Goal: Task Accomplishment & Management: Complete application form

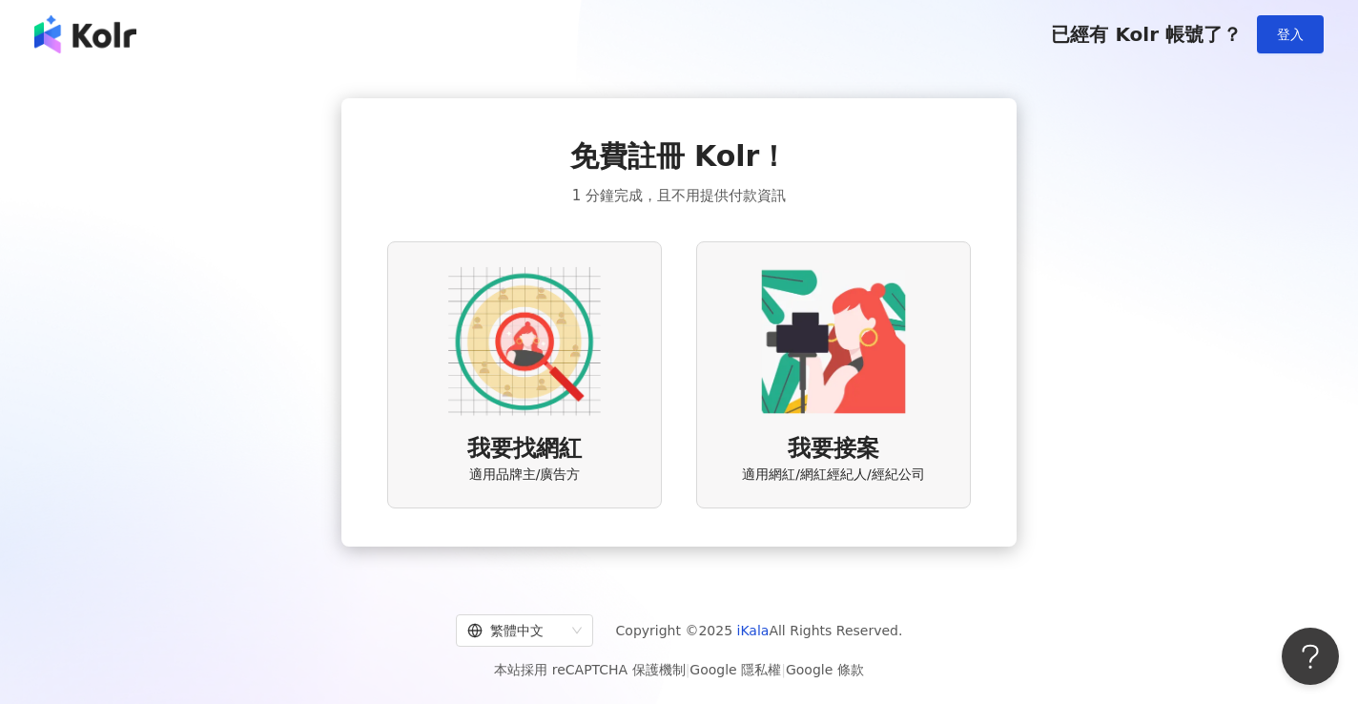
click at [846, 355] on img at bounding box center [833, 341] width 153 height 153
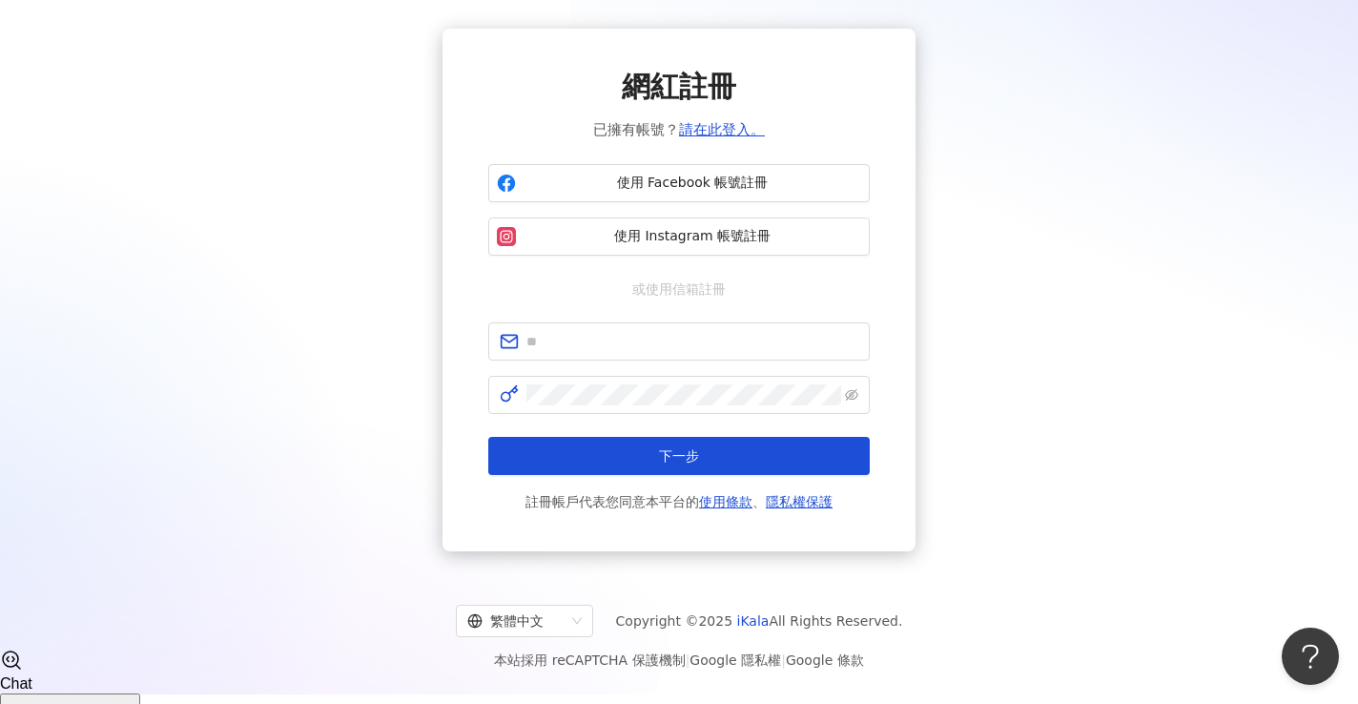
scroll to position [14, 0]
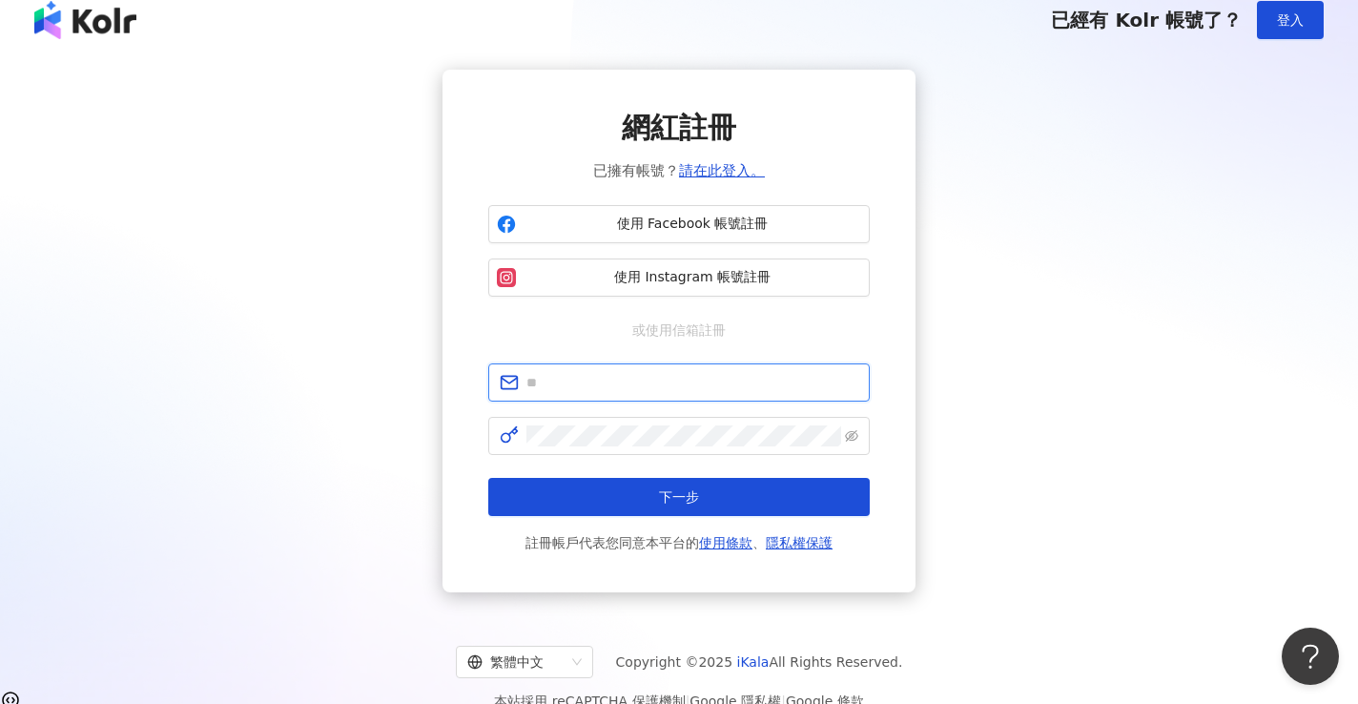
click at [646, 378] on input "text" at bounding box center [692, 382] width 332 height 21
type input "**********"
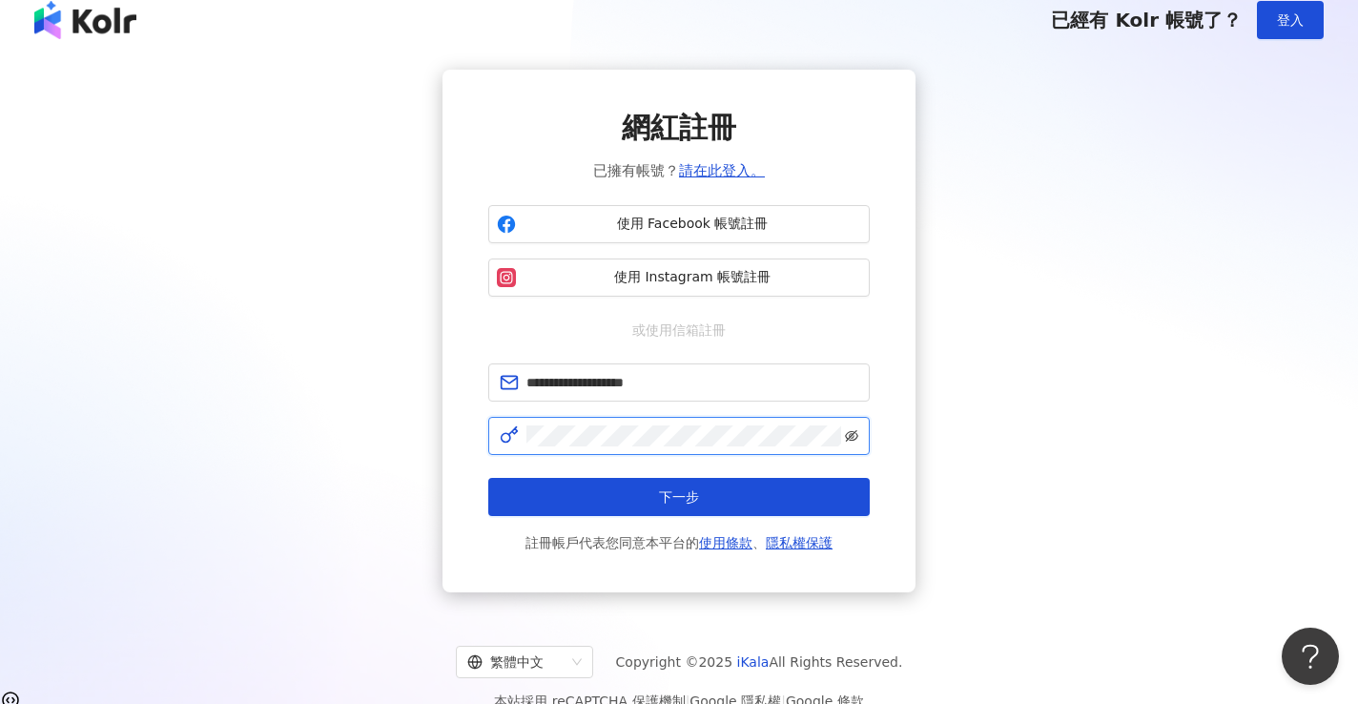
click at [855, 433] on icon "eye-invisible" at bounding box center [851, 435] width 13 height 11
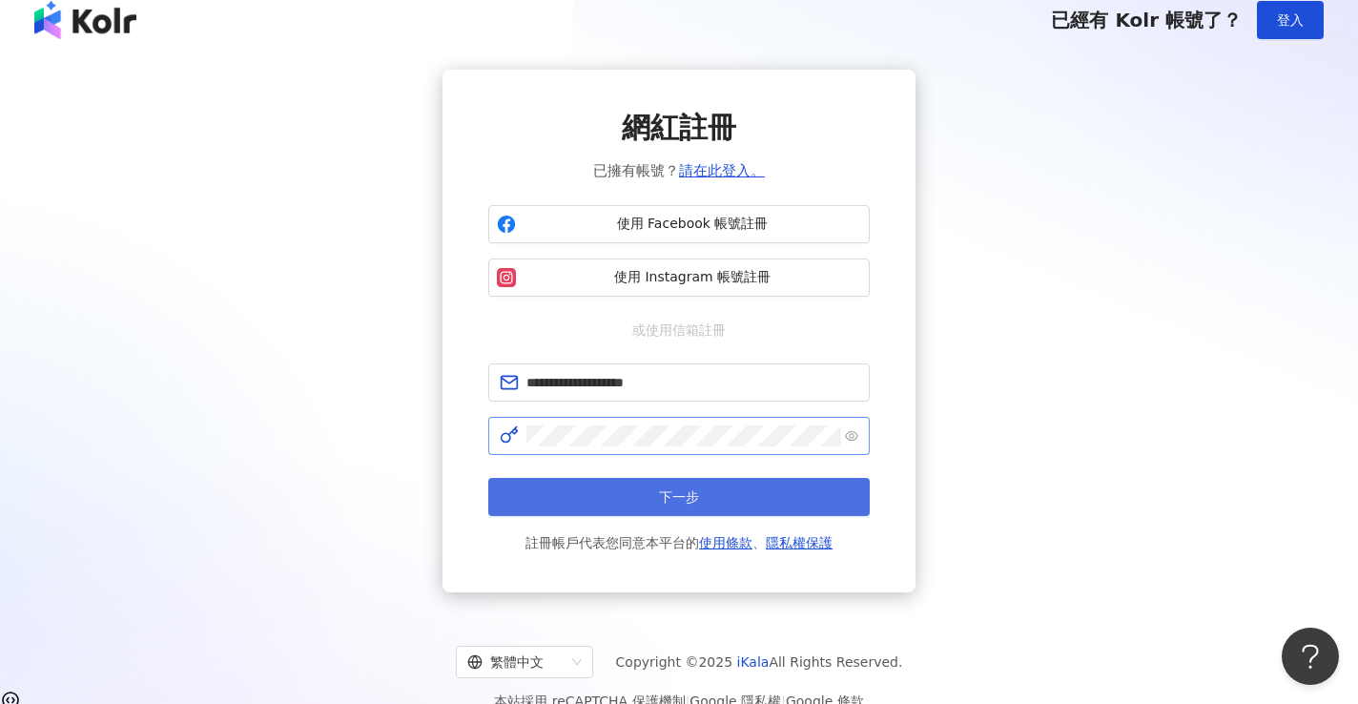
click at [684, 499] on span "下一步" at bounding box center [679, 496] width 40 height 15
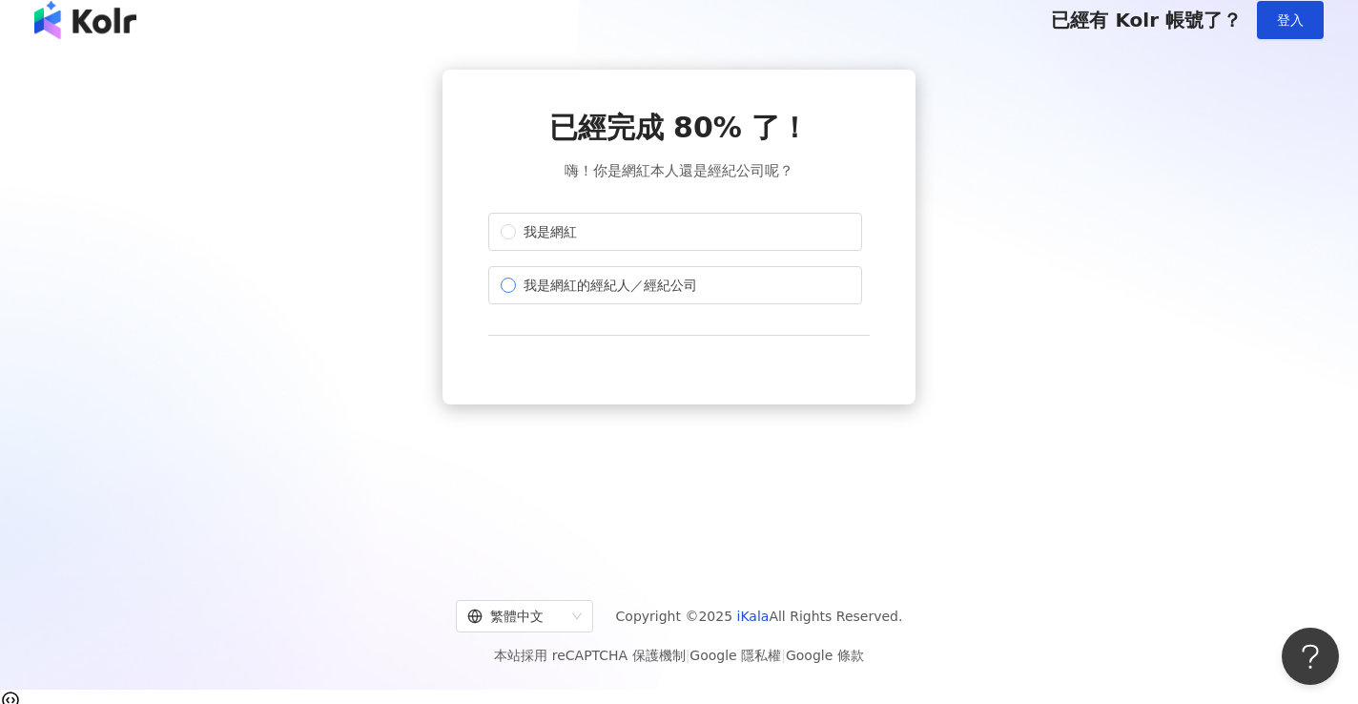
click at [655, 288] on span "我是網紅的經紀人／經紀公司" at bounding box center [610, 285] width 189 height 21
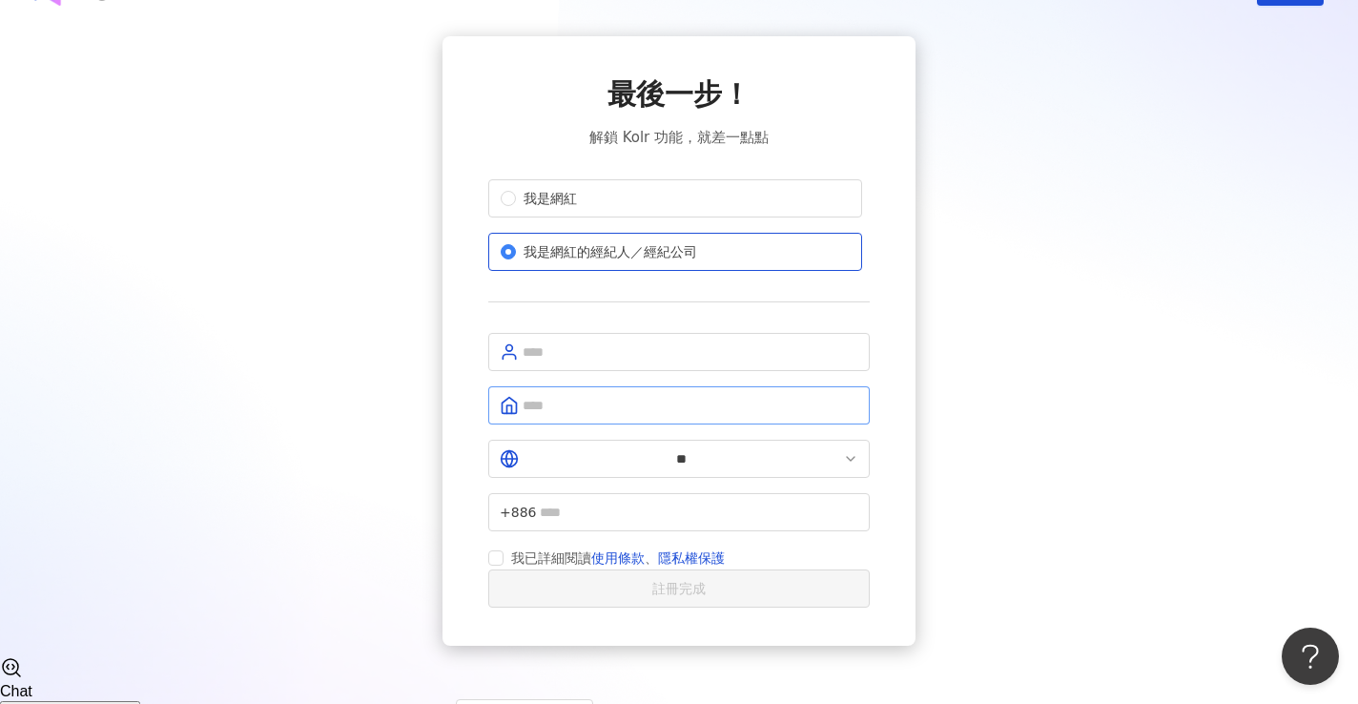
scroll to position [37, 0]
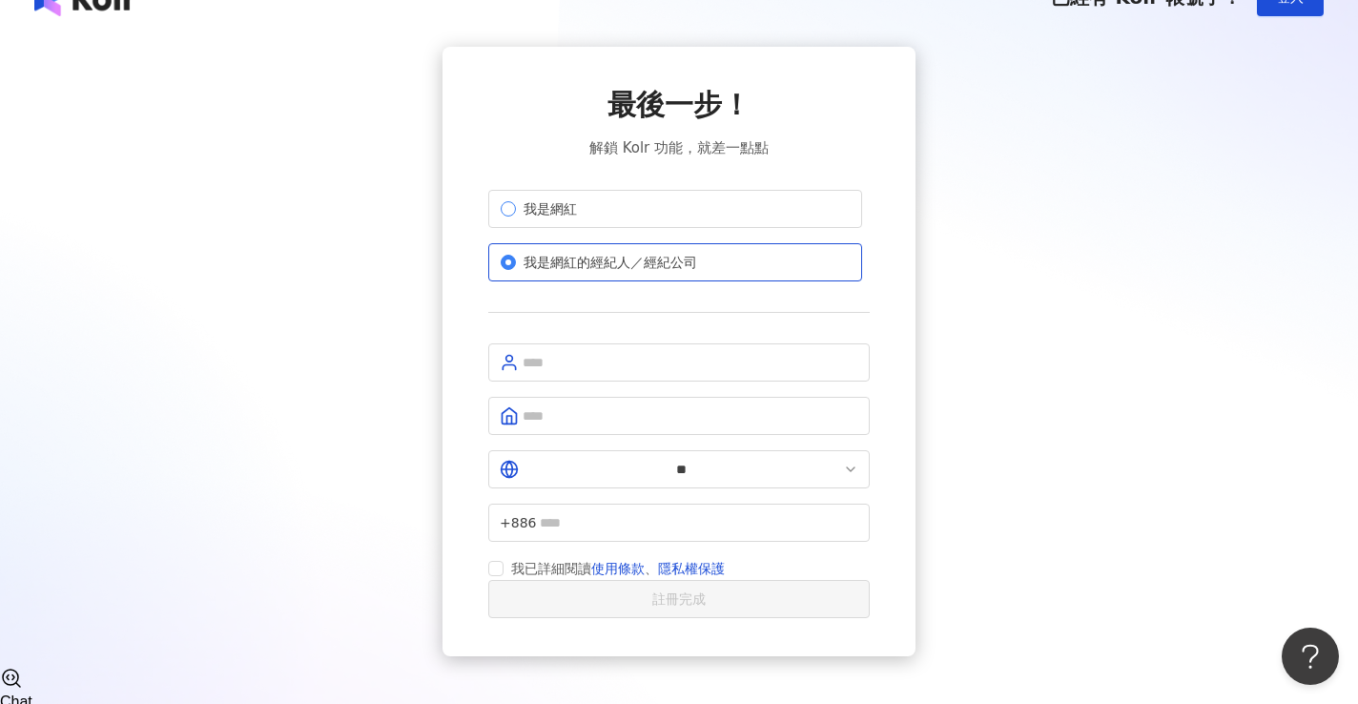
click at [621, 212] on label "我是網紅" at bounding box center [675, 209] width 374 height 38
